Goal: Task Accomplishment & Management: Manage account settings

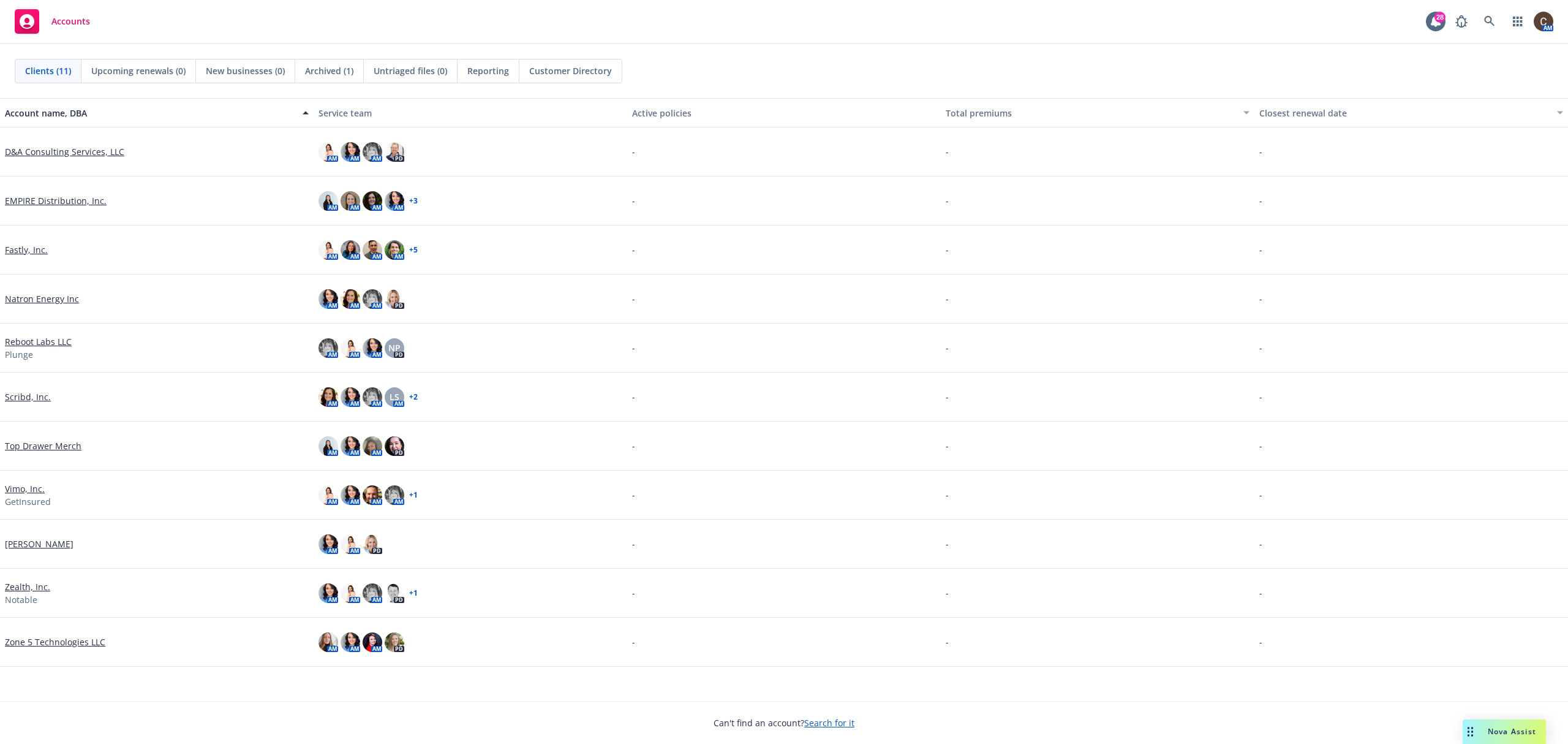
click at [31, 483] on link "Vimo, Inc." at bounding box center [25, 488] width 40 height 13
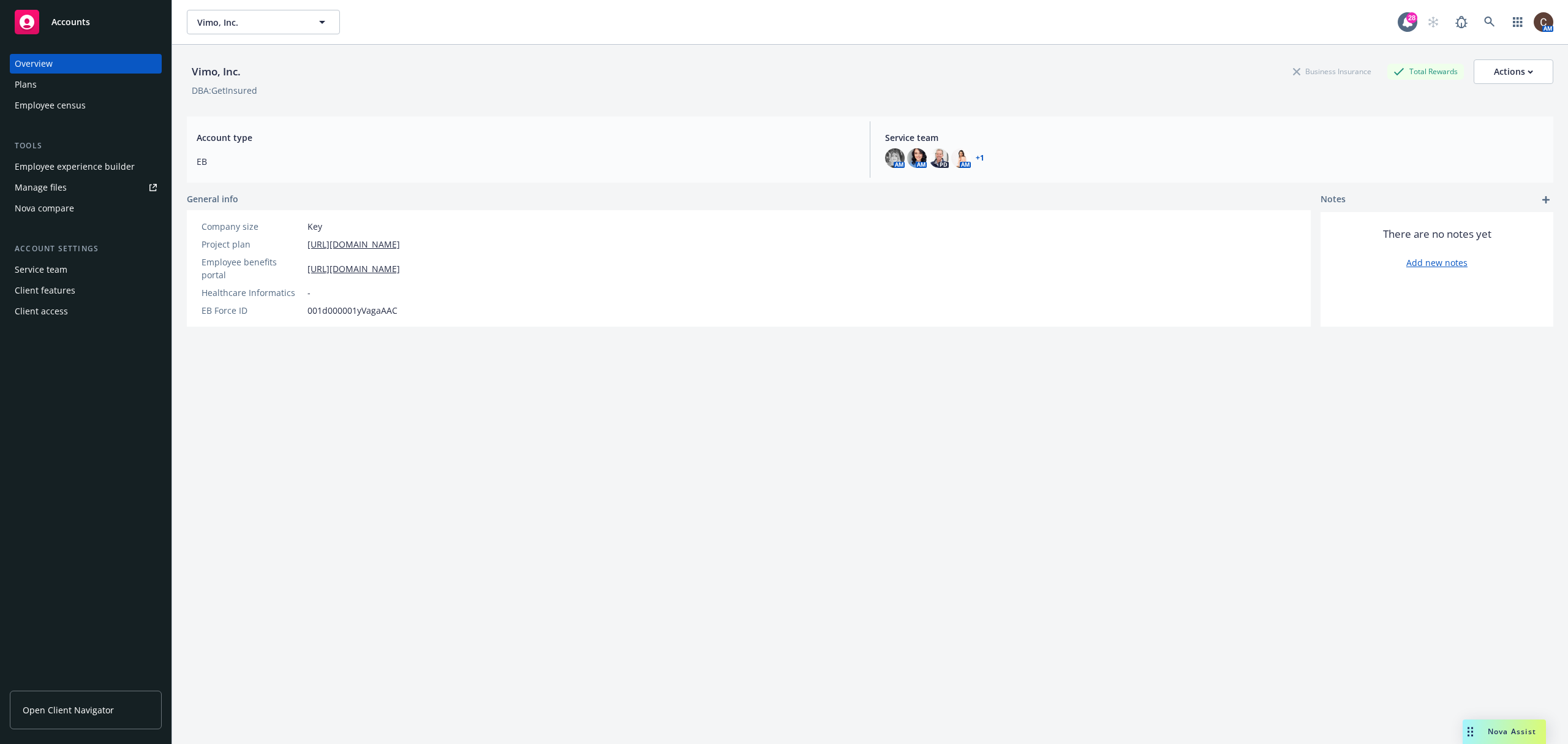
click at [106, 188] on link "Manage files" at bounding box center [86, 187] width 152 height 20
click at [657, 469] on div "Vimo, Inc. Business Insurance Total Rewards Actions DBA: GetInsured Account typ…" at bounding box center [870, 409] width 1367 height 729
click at [274, 476] on div "Vimo, Inc. Business Insurance Total Rewards Actions DBA: GetInsured Account typ…" at bounding box center [870, 409] width 1367 height 729
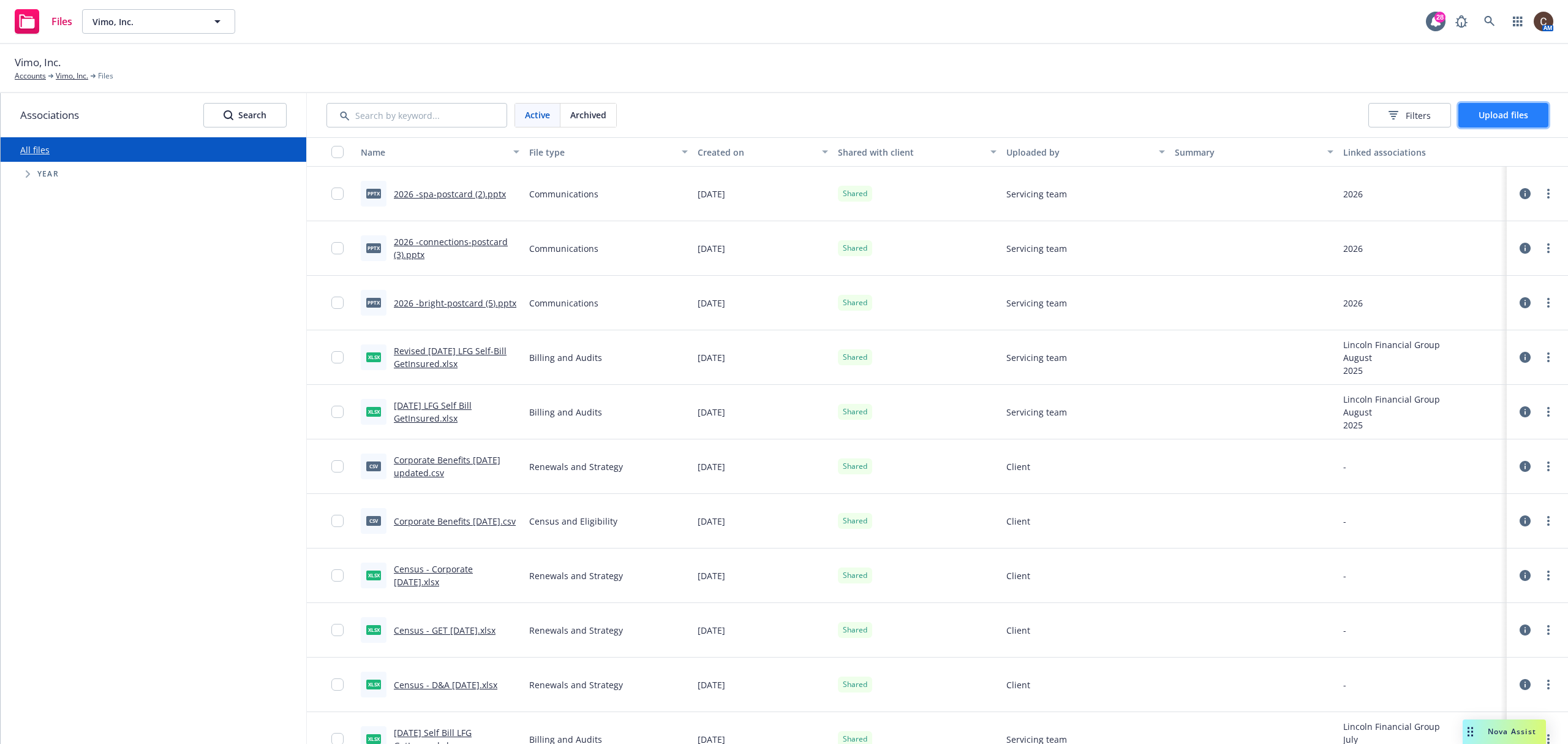
click at [1486, 114] on span "Upload files" at bounding box center [1504, 115] width 50 height 12
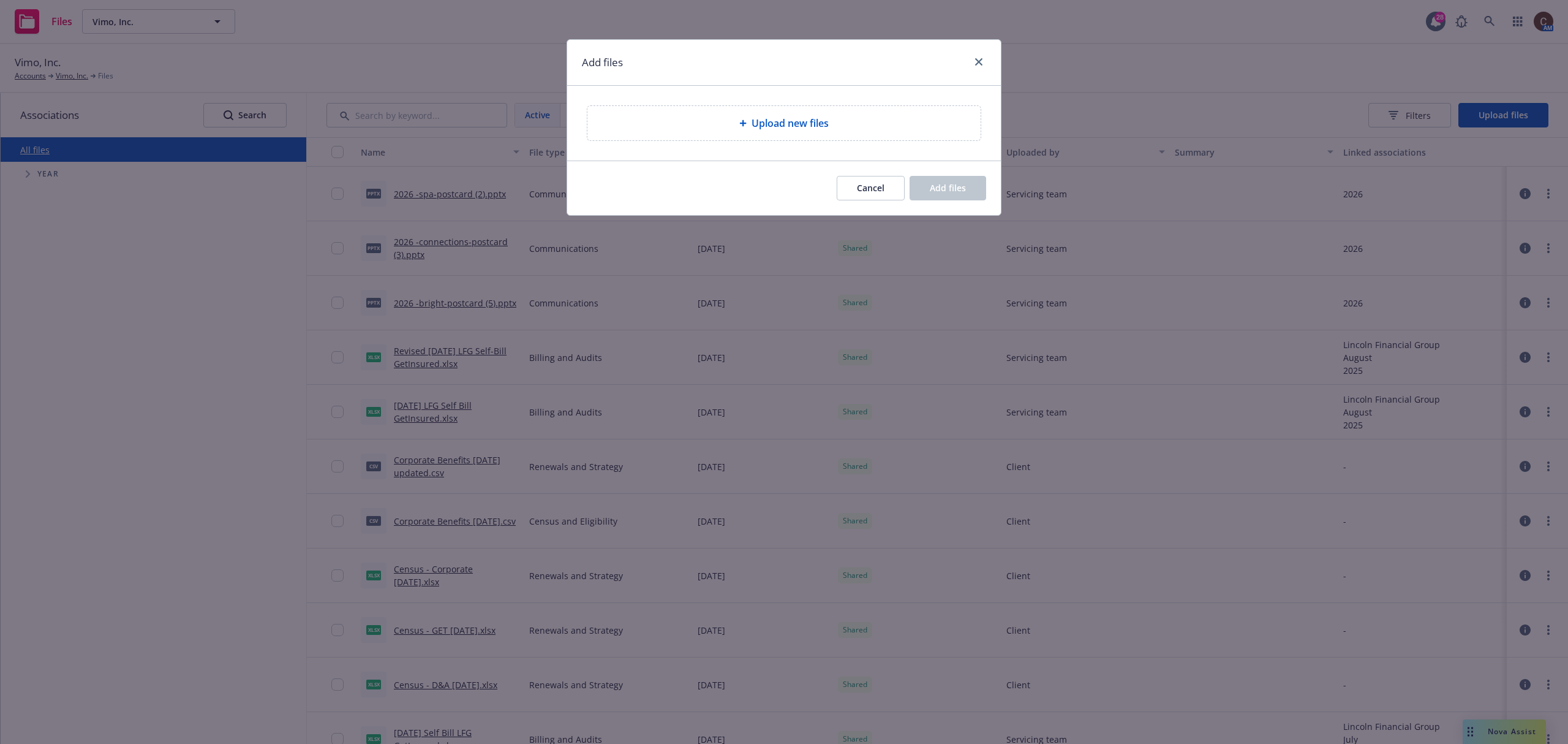
click at [849, 138] on div "Upload new files" at bounding box center [784, 123] width 393 height 34
click at [847, 130] on div "Upload new files" at bounding box center [784, 123] width 374 height 15
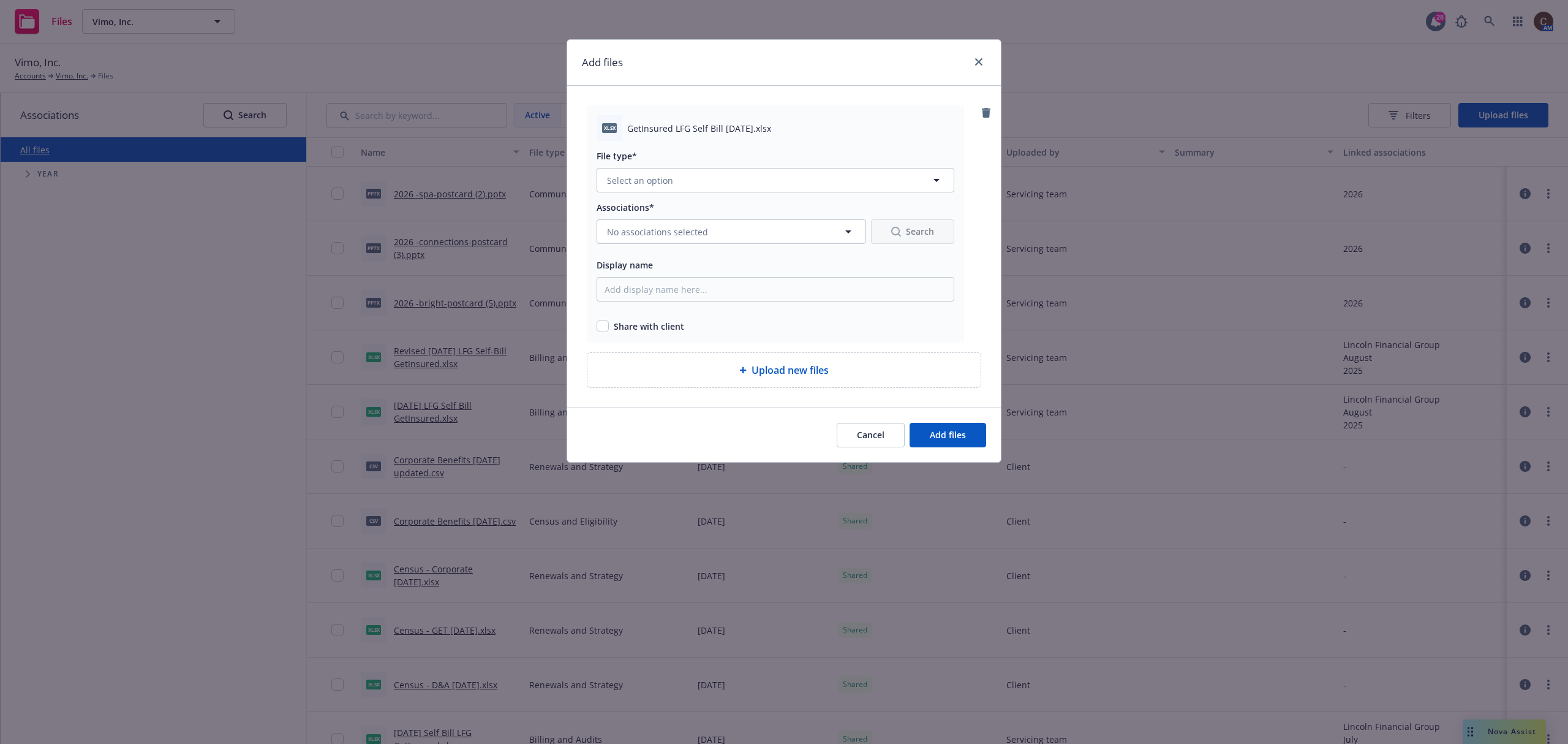
click at [773, 167] on div "File type* Select an option" at bounding box center [775, 171] width 358 height 44
click at [770, 183] on button "Select an option" at bounding box center [775, 180] width 358 height 25
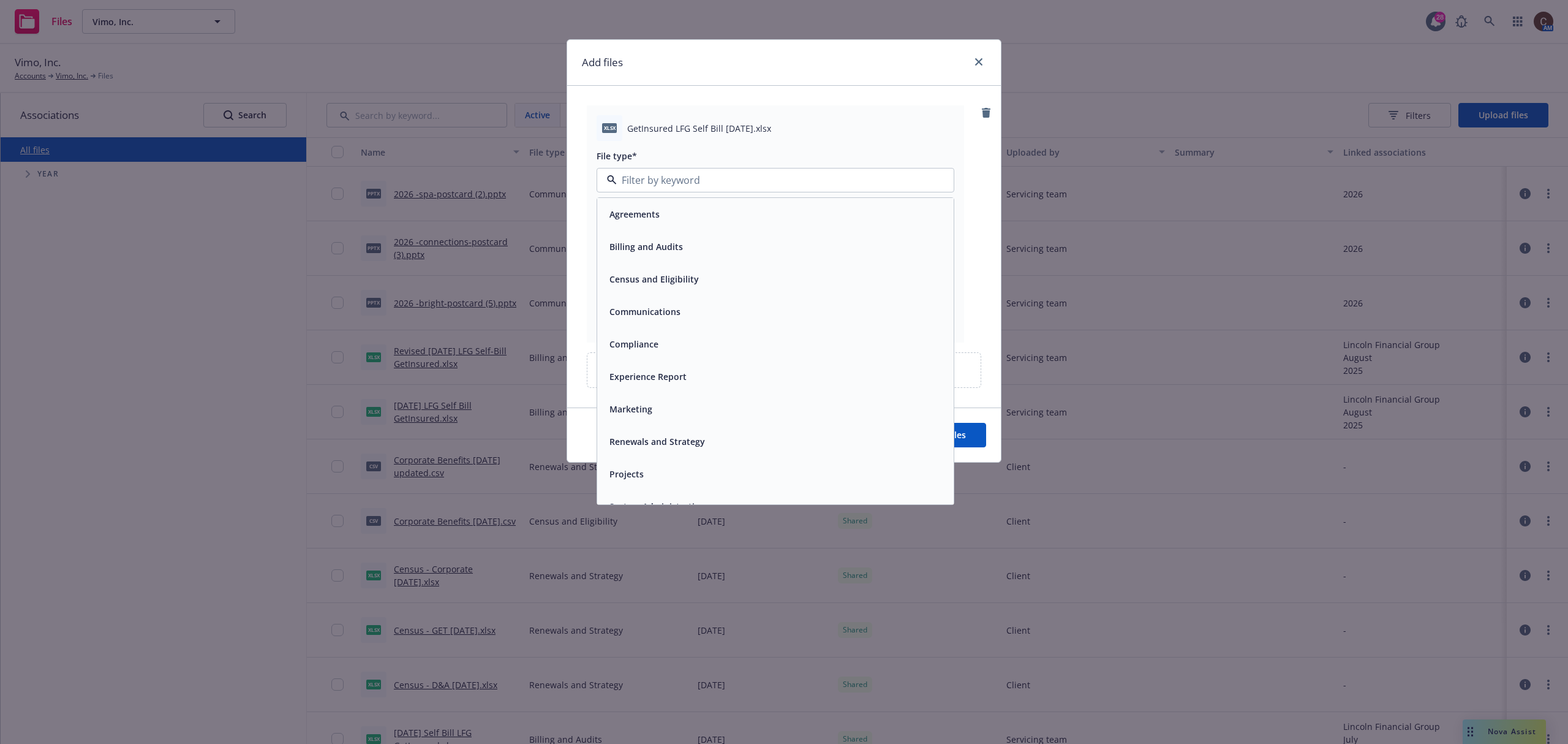
click at [726, 250] on div "Billing and Audits" at bounding box center [775, 246] width 342 height 18
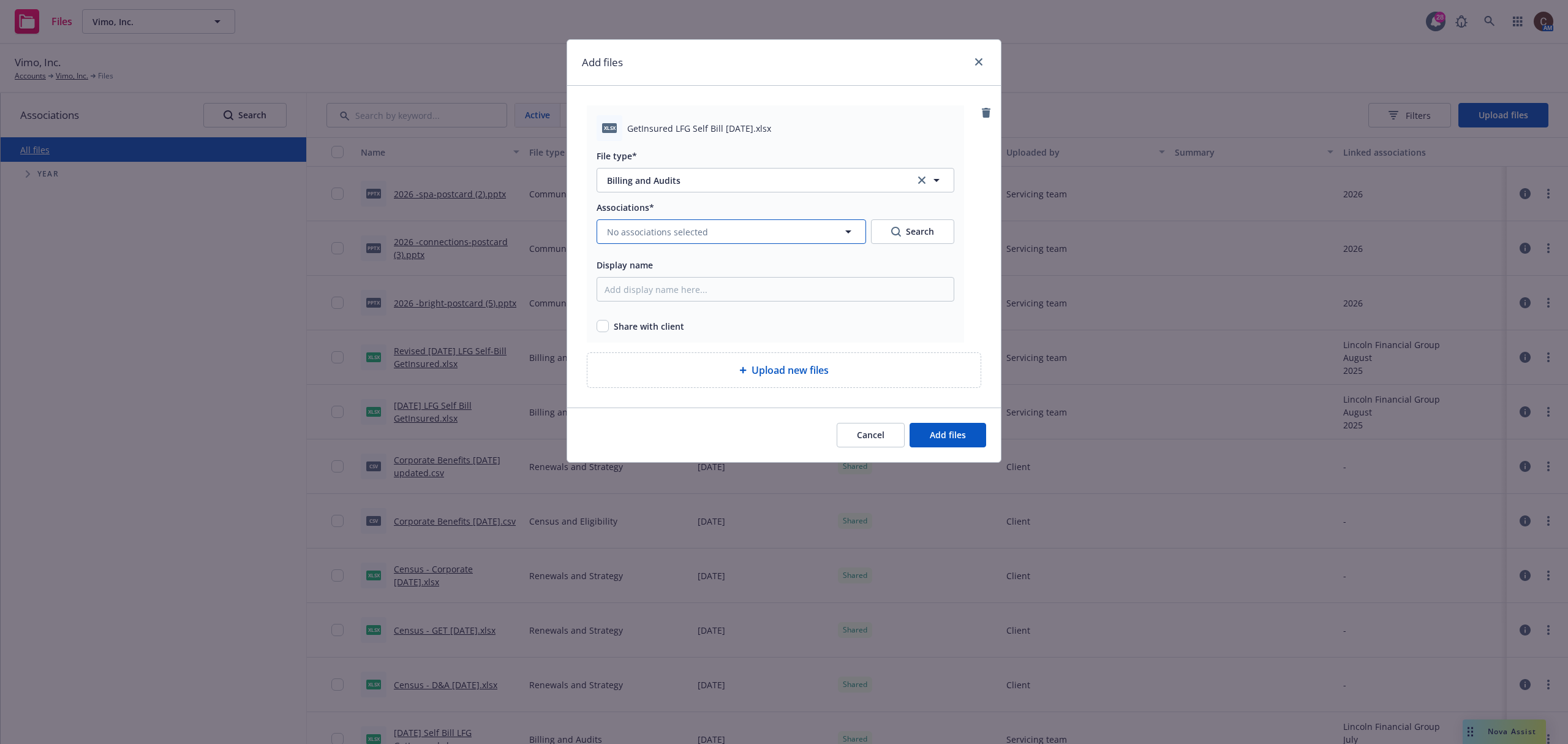
click at [717, 231] on button "No associations selected" at bounding box center [731, 231] width 269 height 25
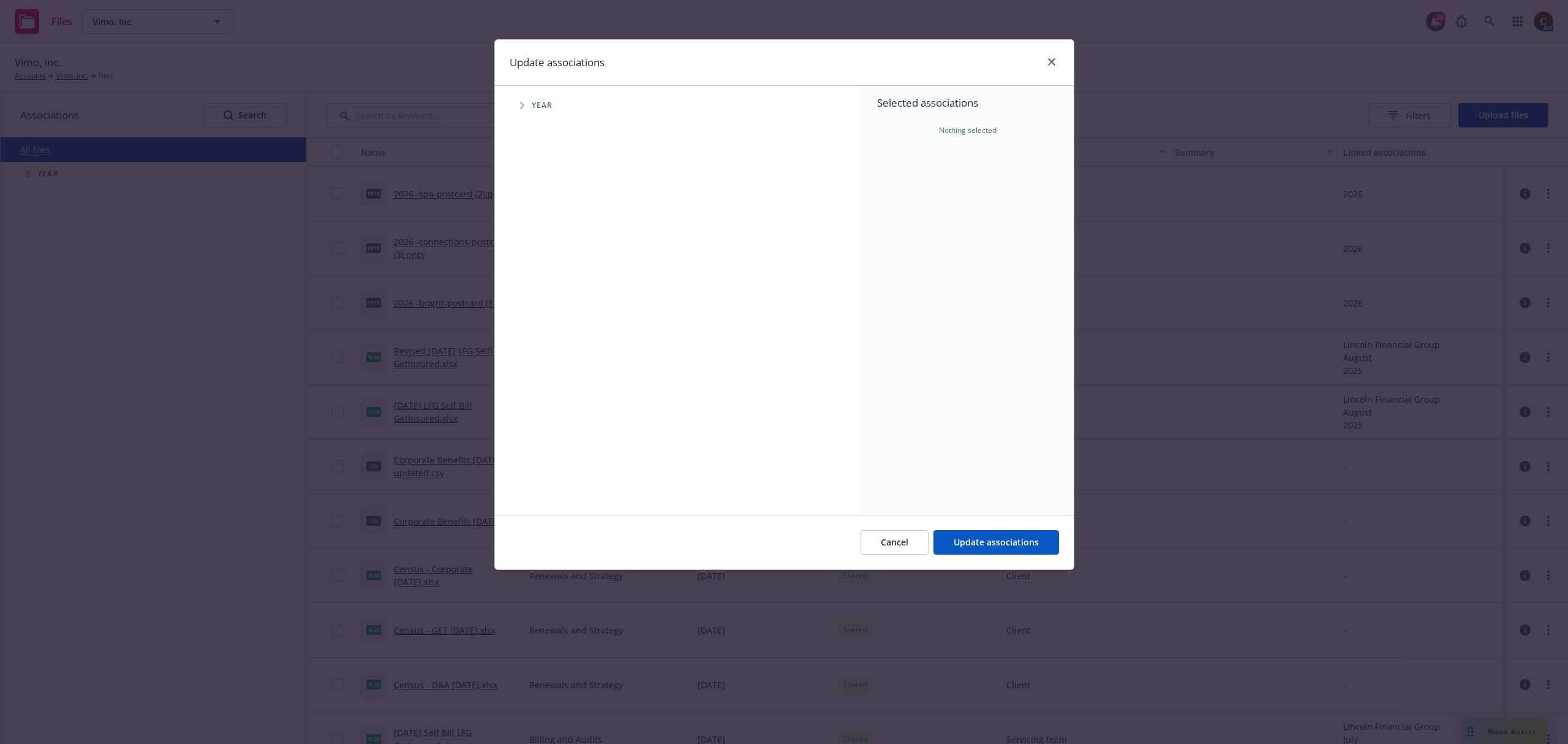
click at [530, 107] on span "Tree Example" at bounding box center [523, 106] width 20 height 20
click at [548, 277] on input "Tree Example" at bounding box center [554, 273] width 12 height 12
checkbox input "true"
click at [540, 273] on span "Tree Example" at bounding box center [538, 273] width 20 height 20
click at [555, 304] on span "Tree Example" at bounding box center [553, 300] width 20 height 20
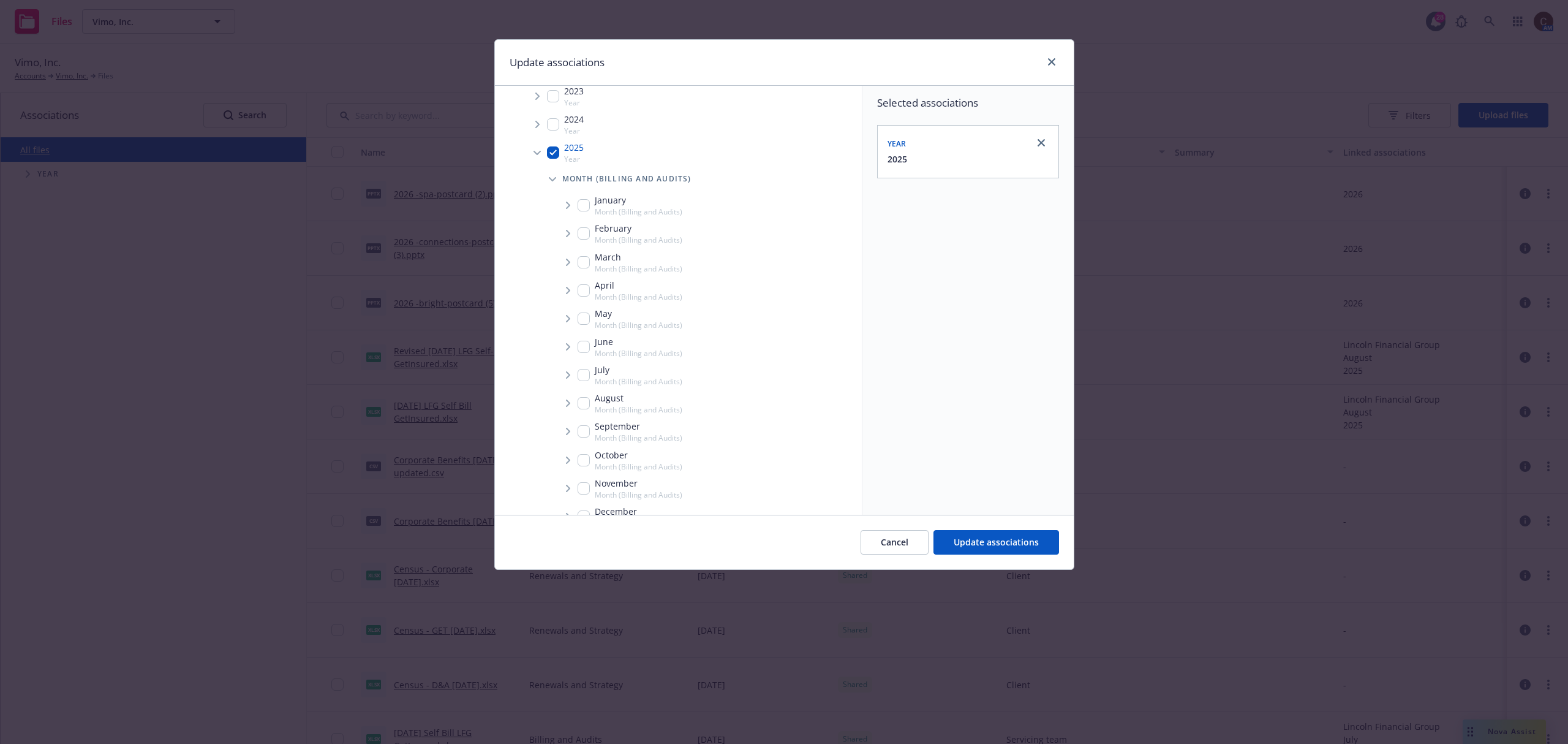
scroll to position [172, 0]
click at [580, 379] on input "Tree Example" at bounding box center [584, 380] width 12 height 12
checkbox input "true"
click at [574, 380] on span "Tree Example" at bounding box center [569, 381] width 20 height 20
click at [584, 410] on icon "Tree Example" at bounding box center [584, 407] width 4 height 7
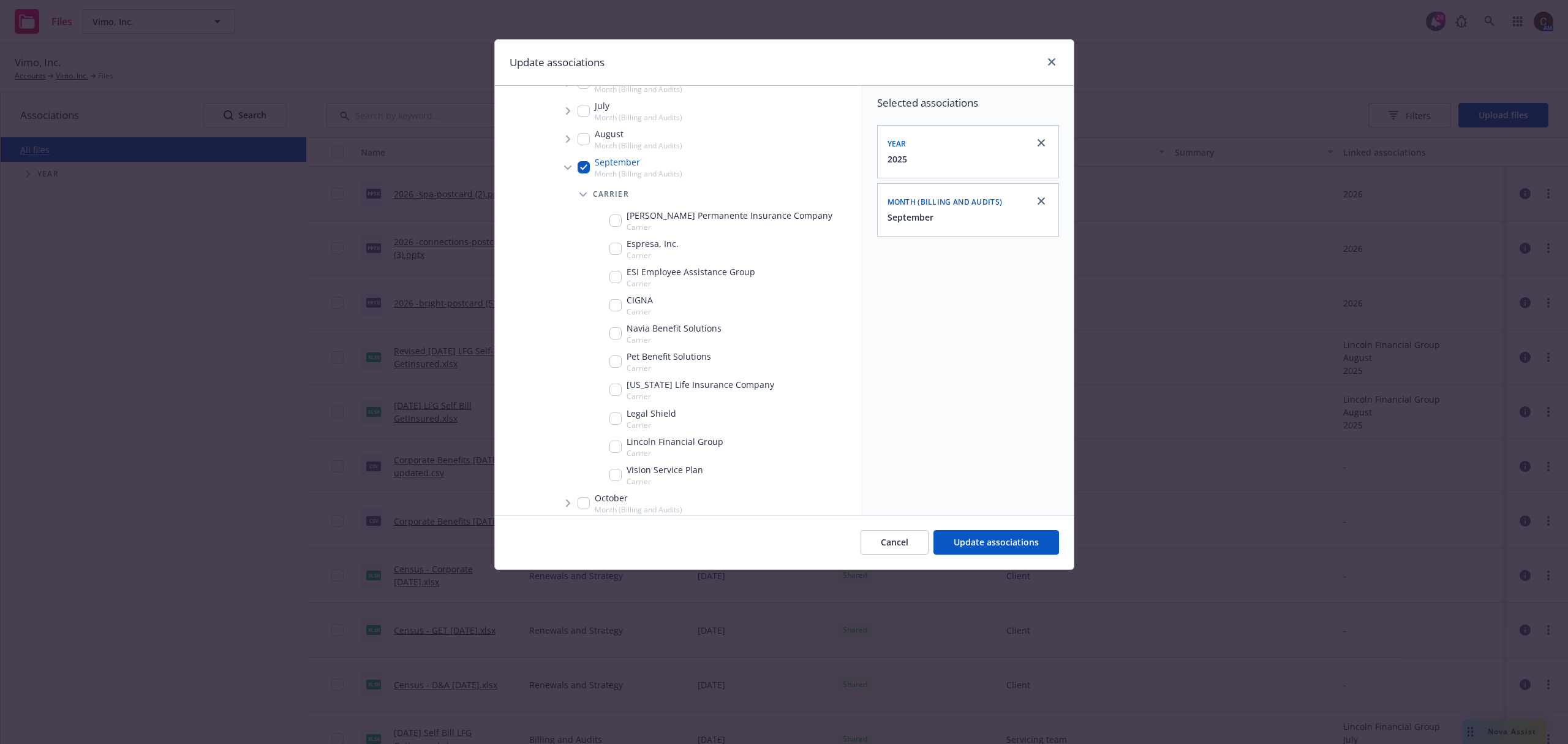
scroll to position [479, 0]
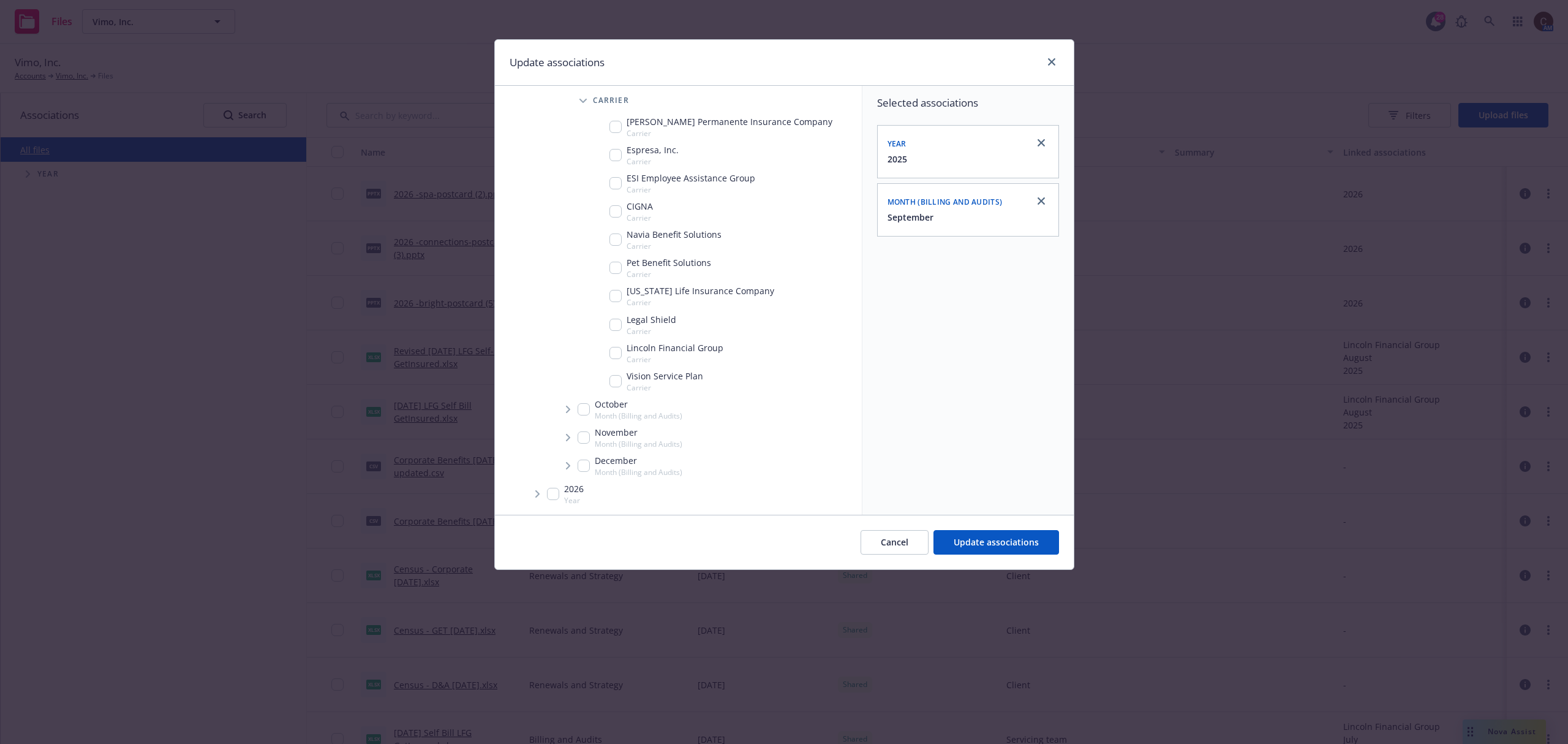
click at [620, 353] on input "Tree Example" at bounding box center [615, 353] width 12 height 12
checkbox input "true"
click at [1002, 537] on span "Update associations" at bounding box center [995, 542] width 85 height 12
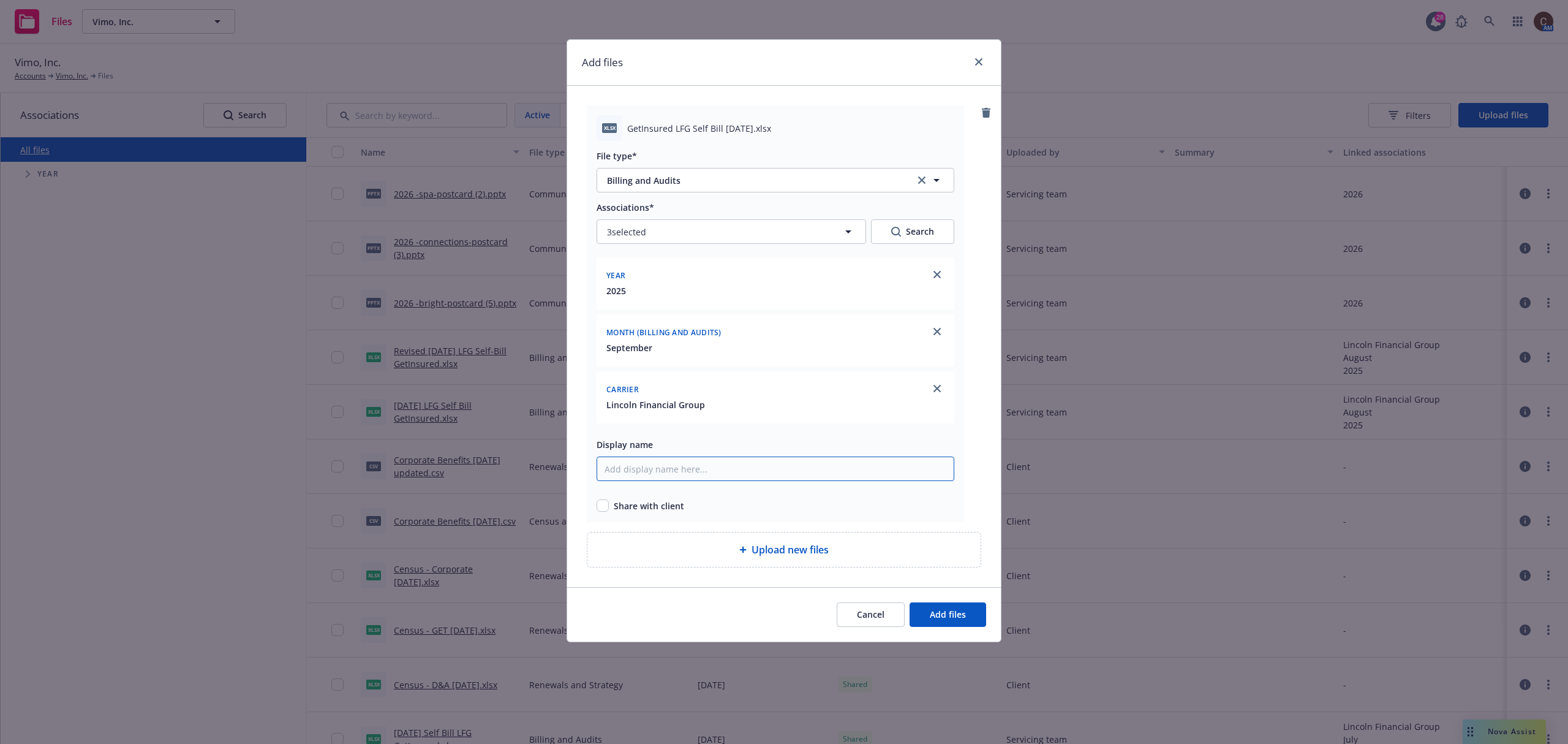
click at [727, 464] on input "Display name" at bounding box center [775, 469] width 358 height 25
type input "[DATE] LFG Self-Bill GetInsured"
click at [606, 506] on input "checkbox" at bounding box center [602, 506] width 12 height 12
checkbox input "true"
click at [967, 615] on button "Add files" at bounding box center [948, 614] width 77 height 25
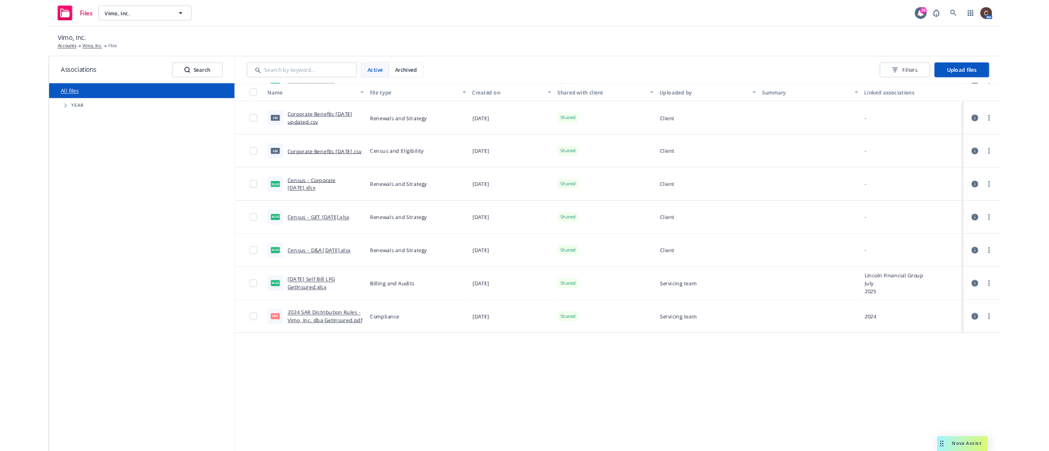
scroll to position [0, 0]
